Goal: Task Accomplishment & Management: Manage account settings

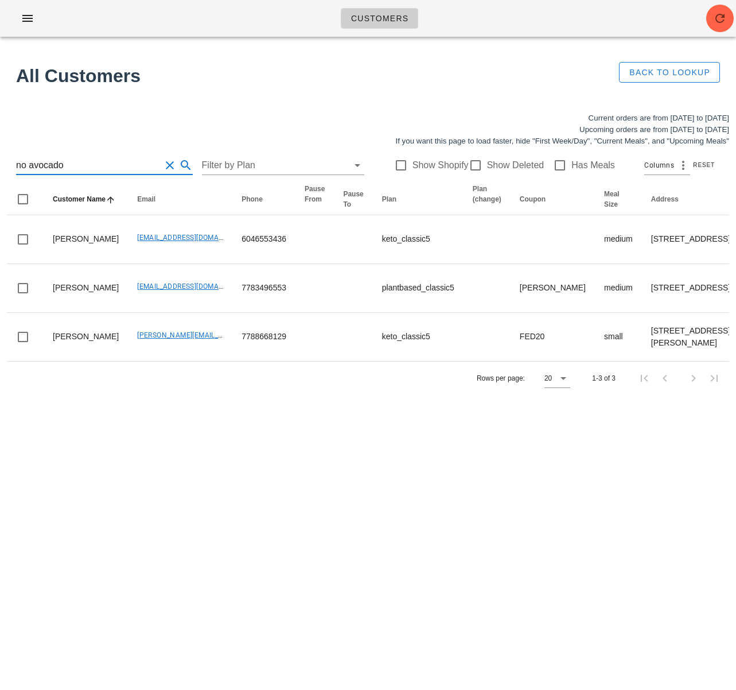
drag, startPoint x: 53, startPoint y: 162, endPoint x: -7, endPoint y: 161, distance: 60.9
click at [0, 161] on html "Customers Found 17 customers All Customers Back to Lookup Current orders are fr…" at bounding box center [368, 345] width 736 height 690
paste input "[EMAIL_ADDRESS][DOMAIN_NAME]"
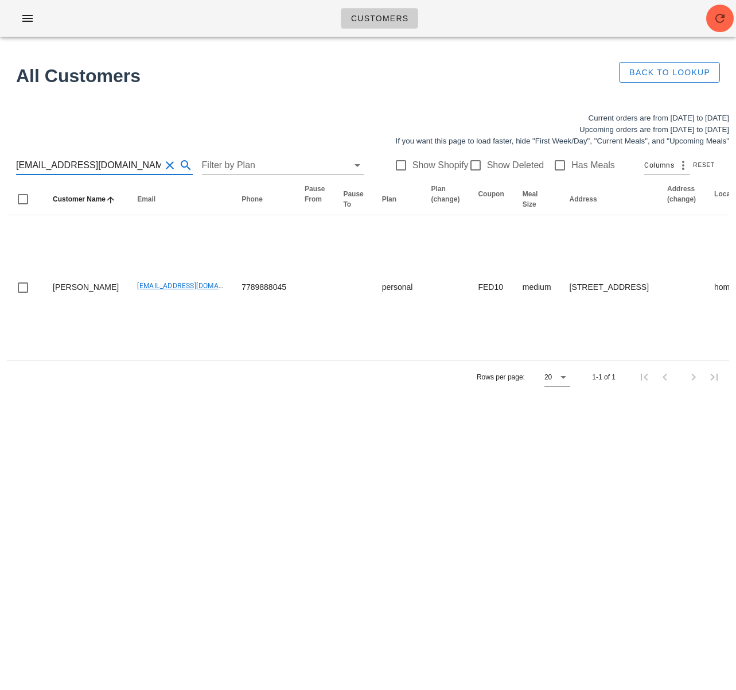
type input "[EMAIL_ADDRESS][DOMAIN_NAME]"
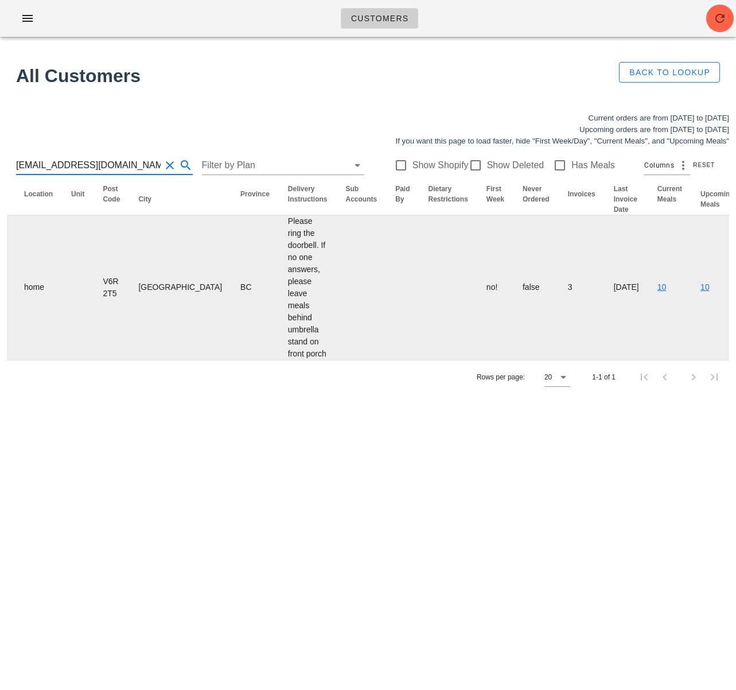
scroll to position [0, 715]
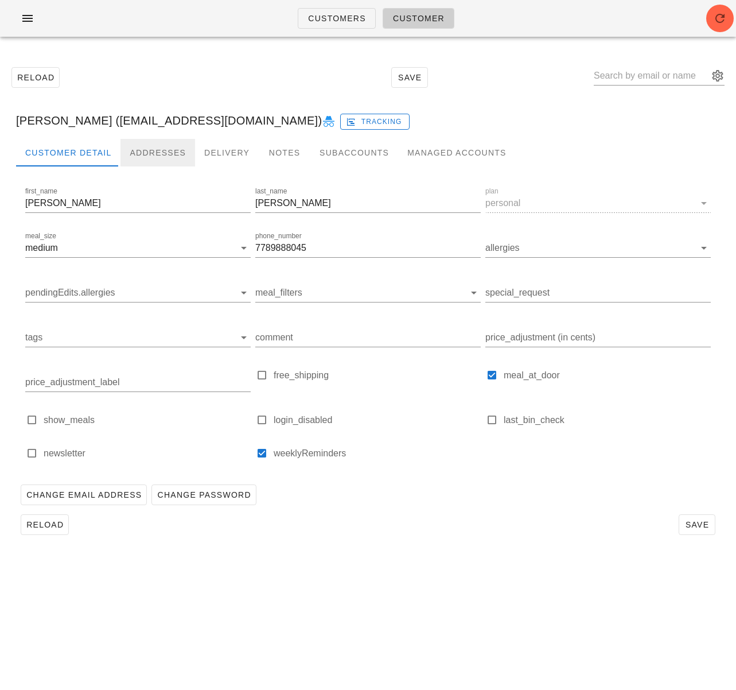
click at [159, 154] on div "Addresses" at bounding box center [158, 153] width 75 height 28
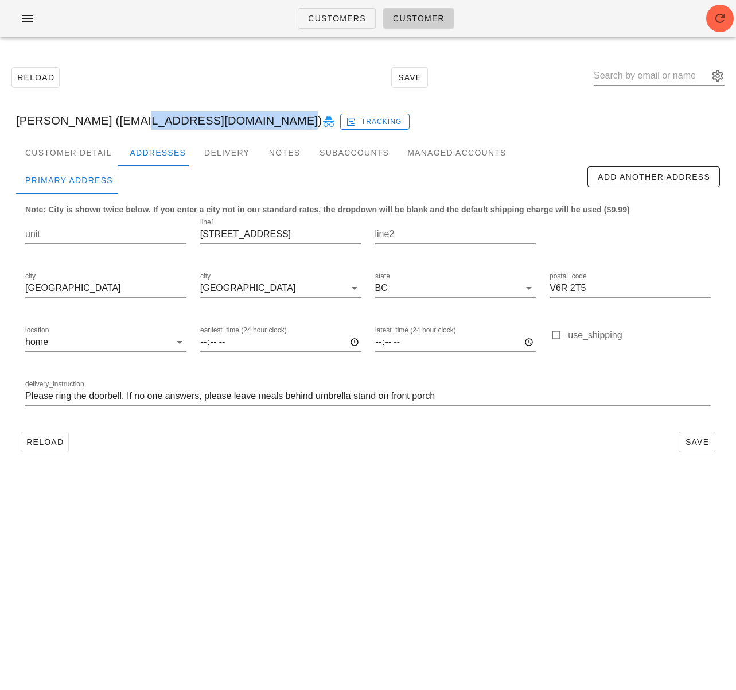
drag, startPoint x: 122, startPoint y: 122, endPoint x: 262, endPoint y: 121, distance: 140.0
click at [262, 121] on div "Patrick Armstrong (wparmstrong@hotmail.com) Tracking" at bounding box center [368, 120] width 723 height 37
copy div "[EMAIL_ADDRESS][DOMAIN_NAME]"
click at [502, 104] on div "Patrick Armstrong (wparmstrong@hotmail.com) Tracking" at bounding box center [368, 120] width 723 height 37
drag, startPoint x: 119, startPoint y: 118, endPoint x: 262, endPoint y: 119, distance: 142.9
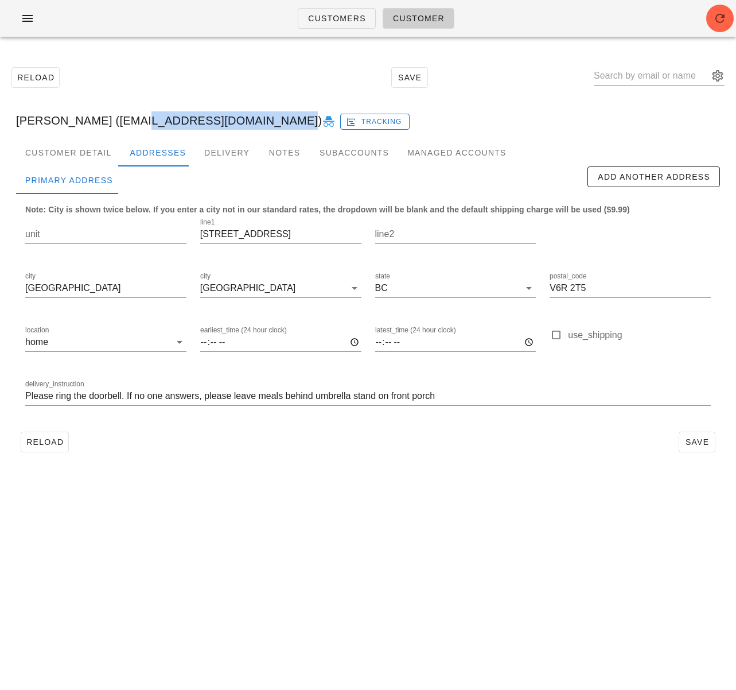
click at [262, 119] on div "Patrick Armstrong (wparmstrong@hotmail.com) Tracking" at bounding box center [368, 120] width 723 height 37
copy div "[EMAIL_ADDRESS][DOMAIN_NAME]"
drag, startPoint x: 106, startPoint y: 125, endPoint x: 114, endPoint y: 122, distance: 8.0
click at [108, 123] on div "Patrick Armstrong (wparmstrong@hotmail.com) Tracking" at bounding box center [368, 120] width 723 height 37
drag, startPoint x: 98, startPoint y: 119, endPoint x: 1, endPoint y: 106, distance: 97.9
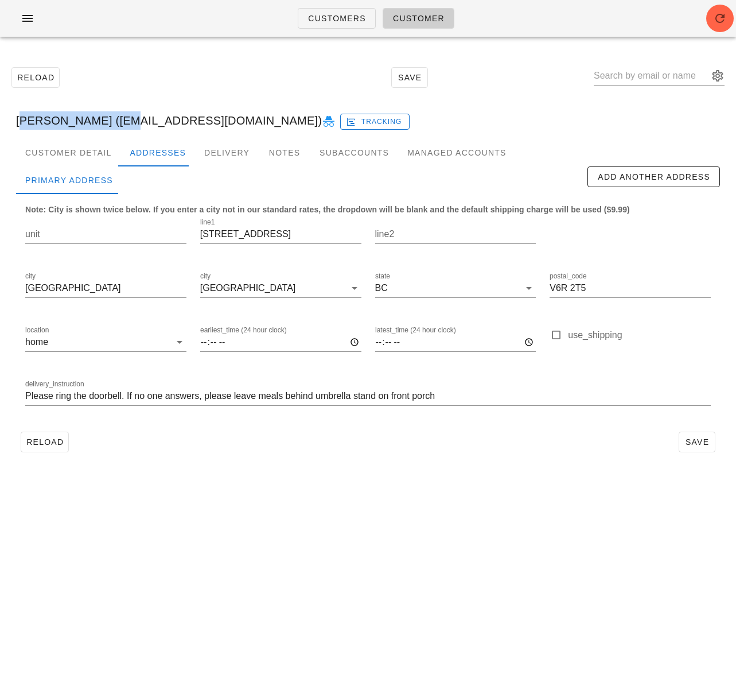
click at [0, 114] on html "Customers Customer Reload Save Patrick Armstrong (wparmstrong@hotmail.com) Trac…" at bounding box center [368, 345] width 736 height 690
copy div "Patrick Armstrong"
